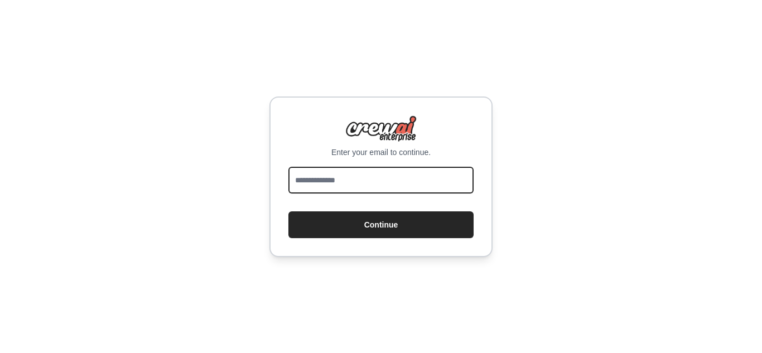
click at [393, 184] on input "email" at bounding box center [380, 180] width 185 height 27
type input "**********"
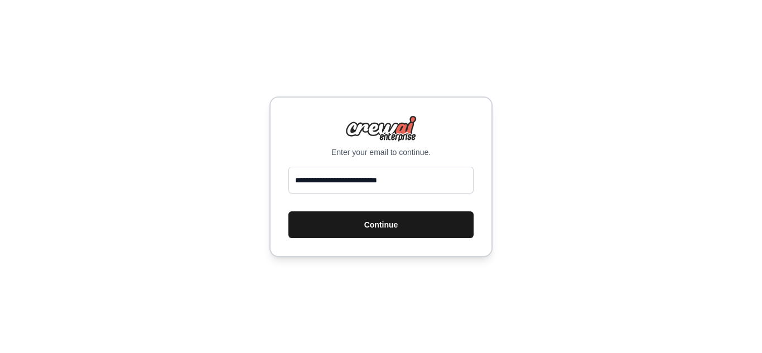
click at [387, 224] on button "Continue" at bounding box center [380, 224] width 185 height 27
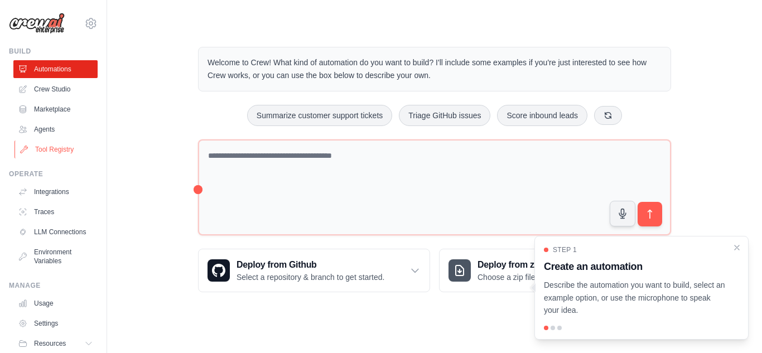
click at [52, 143] on link "Tool Registry" at bounding box center [57, 150] width 84 height 18
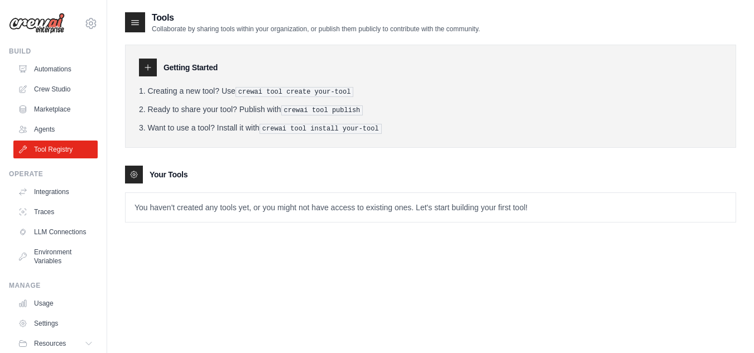
click at [47, 27] on img at bounding box center [37, 23] width 56 height 21
click at [88, 22] on icon at bounding box center [90, 23] width 13 height 13
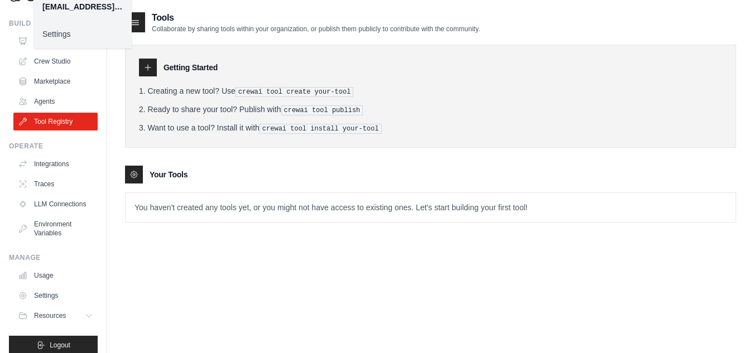
scroll to position [47, 0]
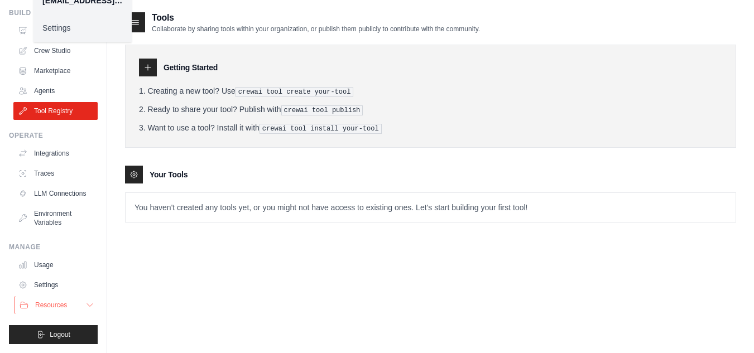
click at [64, 300] on button "Resources" at bounding box center [57, 305] width 84 height 18
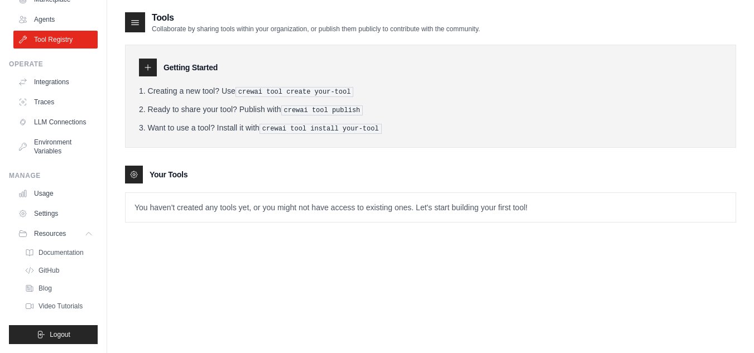
scroll to position [111, 0]
click at [80, 257] on span "Documentation" at bounding box center [62, 252] width 45 height 9
